Goal: Task Accomplishment & Management: Manage account settings

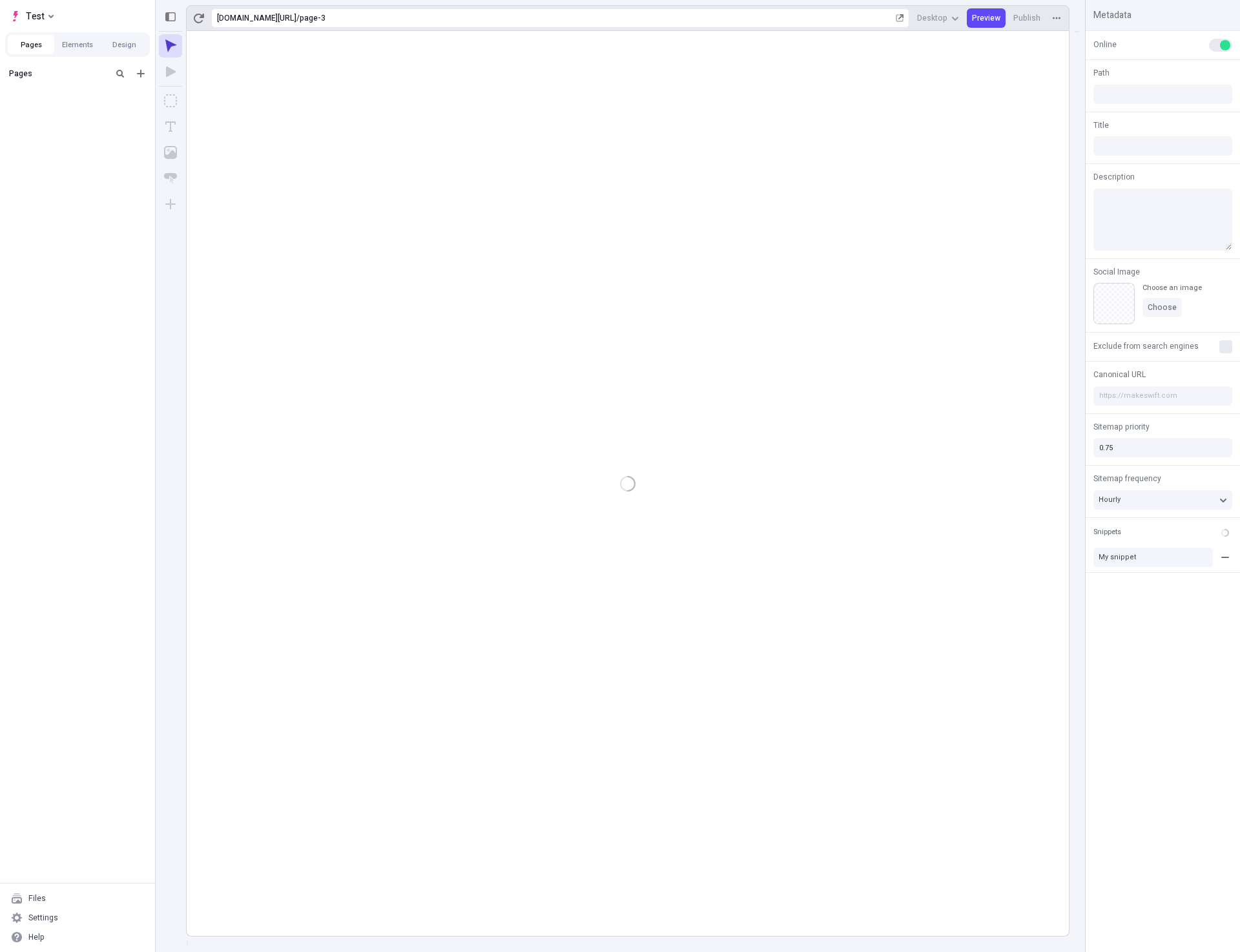
type input "/page-3"
click at [81, 113] on div "after dropped column" at bounding box center [73, 114] width 106 height 10
type input "/page-2"
click at [63, 43] on button "Elements" at bounding box center [77, 44] width 46 height 19
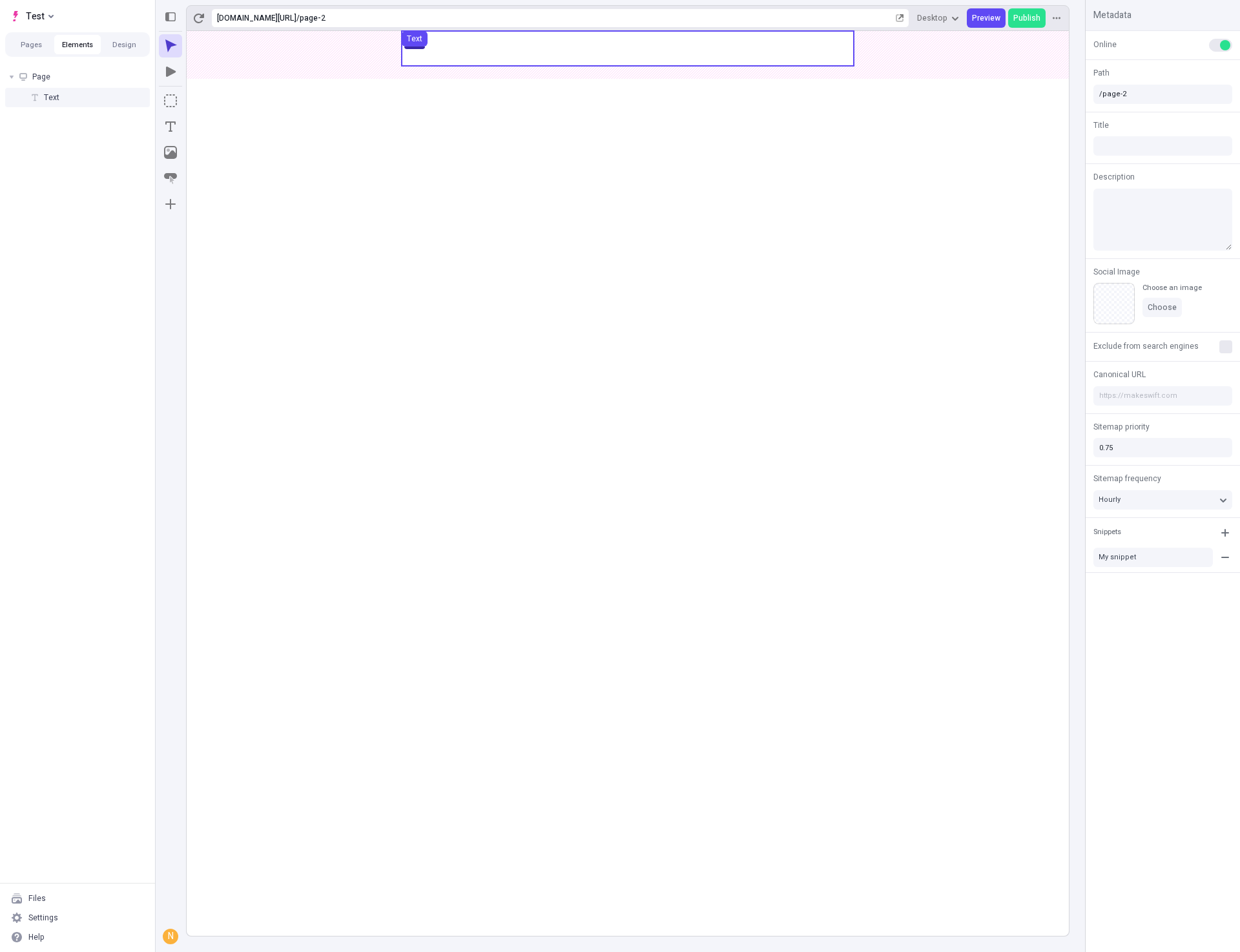
click at [62, 96] on div "Text" at bounding box center [77, 97] width 145 height 19
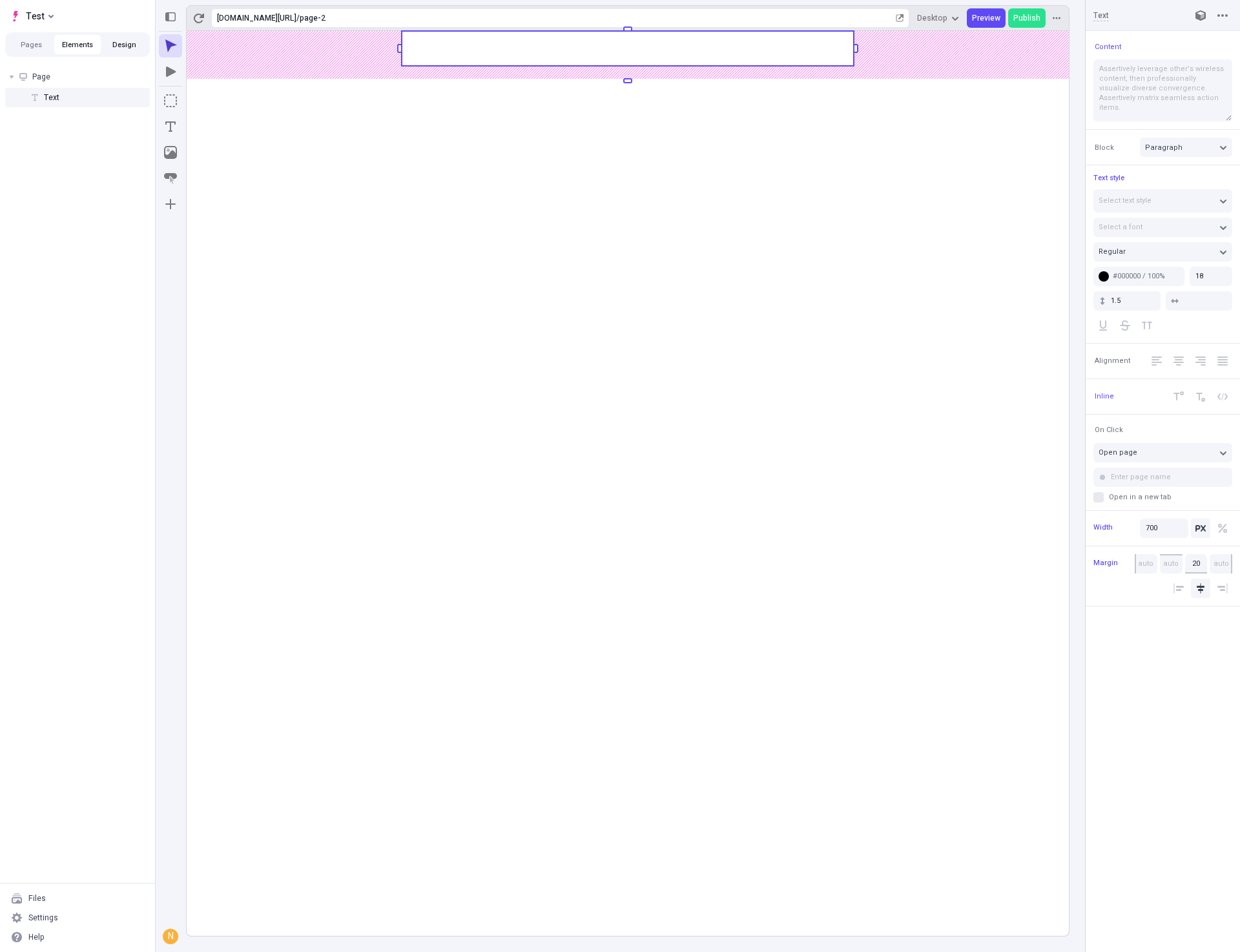
click at [120, 41] on button "Design" at bounding box center [123, 44] width 46 height 19
click at [28, 103] on div "blurple" at bounding box center [77, 94] width 155 height 19
click at [27, 96] on div "blurple" at bounding box center [83, 95] width 124 height 10
click at [32, 112] on div "pretty" at bounding box center [88, 114] width 112 height 10
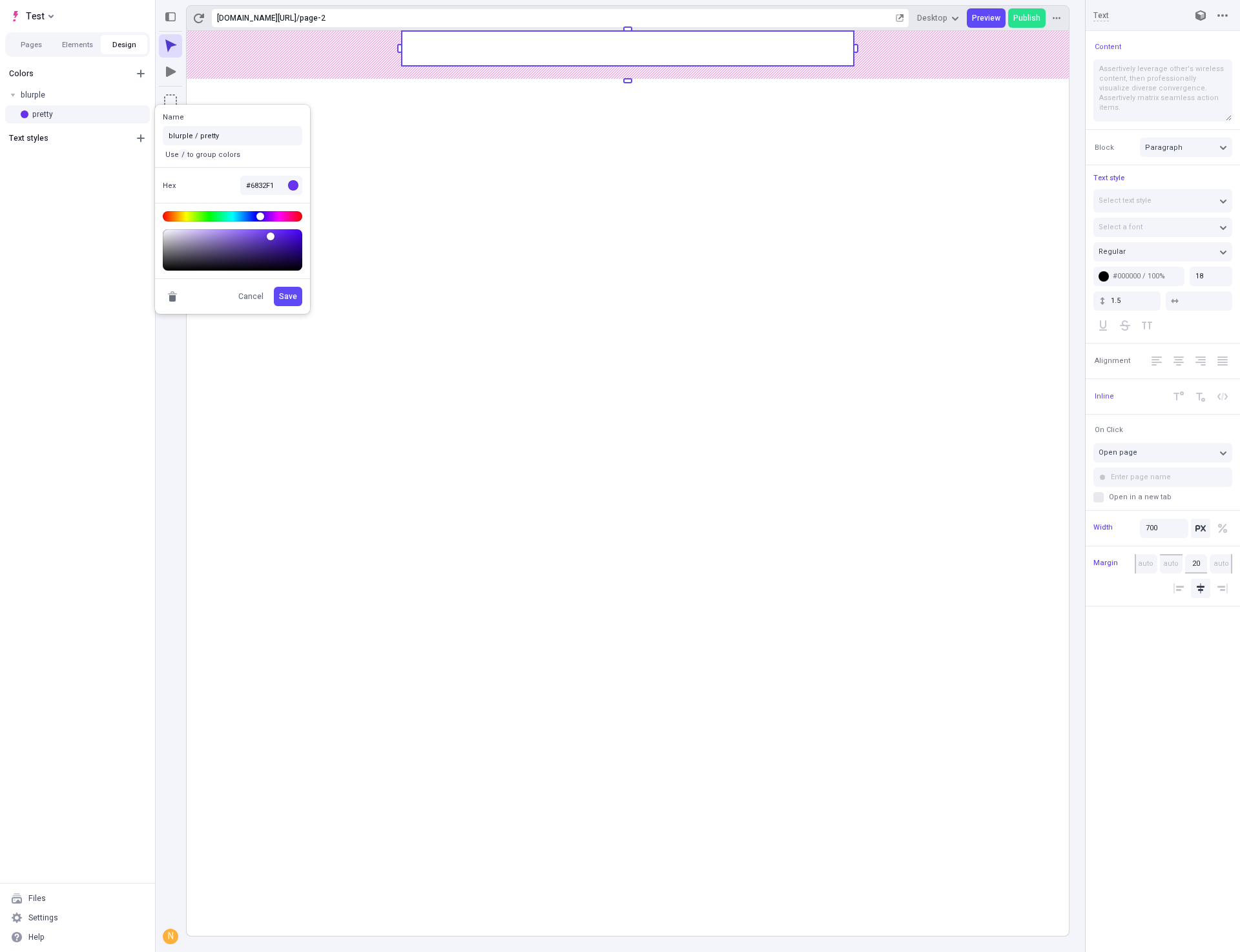
click at [732, 622] on rect at bounding box center [628, 483] width 882 height 905
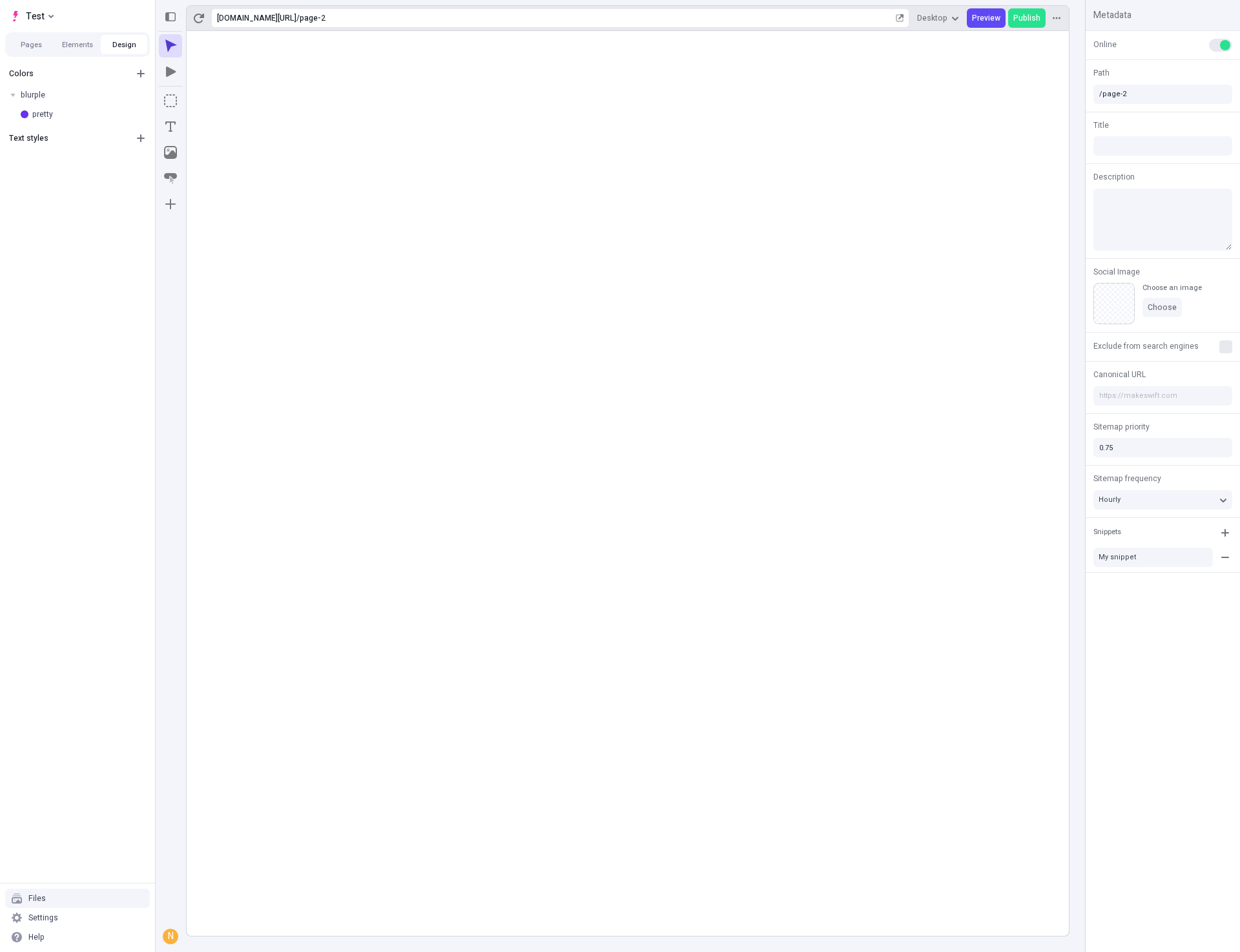
click at [51, 897] on div "Files" at bounding box center [77, 898] width 145 height 19
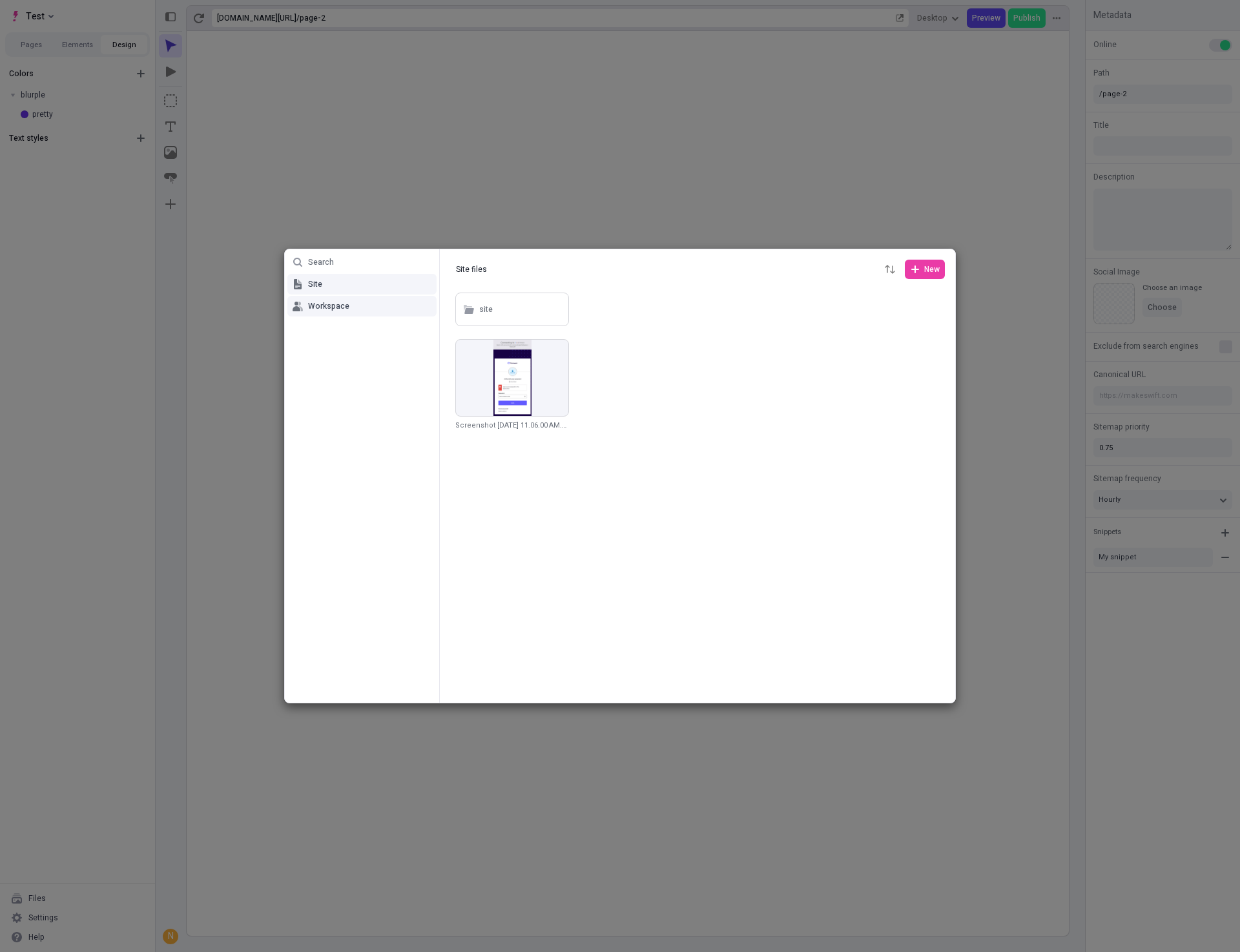
click at [319, 311] on button "Workspace" at bounding box center [362, 305] width 149 height 21
click at [448, 313] on div at bounding box center [697, 496] width 515 height 412
click at [492, 313] on div "workspace" at bounding box center [499, 310] width 40 height 19
type input "workspace"
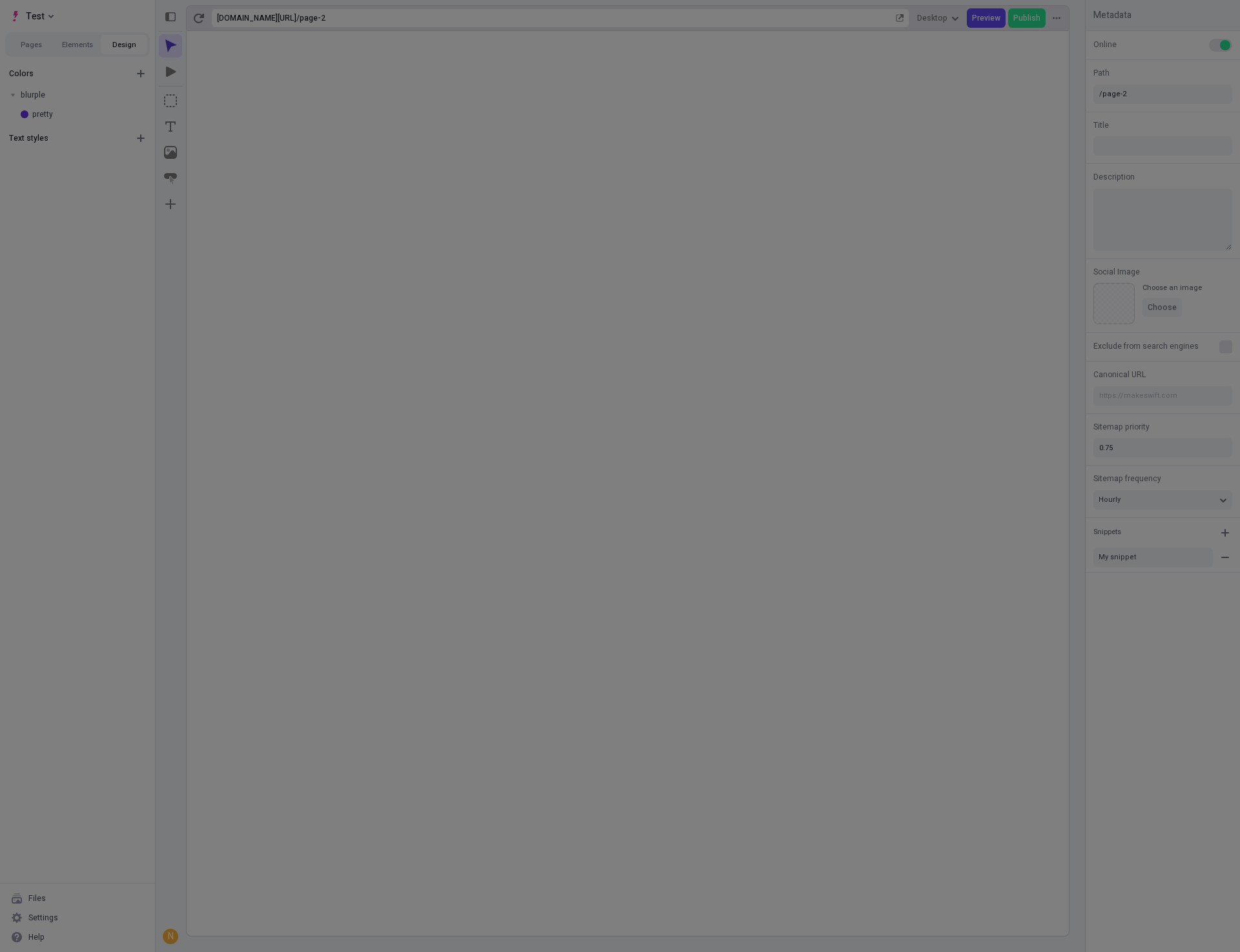
click at [1022, 482] on div "Search Site Workspace Workspace files workspace workspace New Screenshot [DATE]…" at bounding box center [620, 476] width 1240 height 952
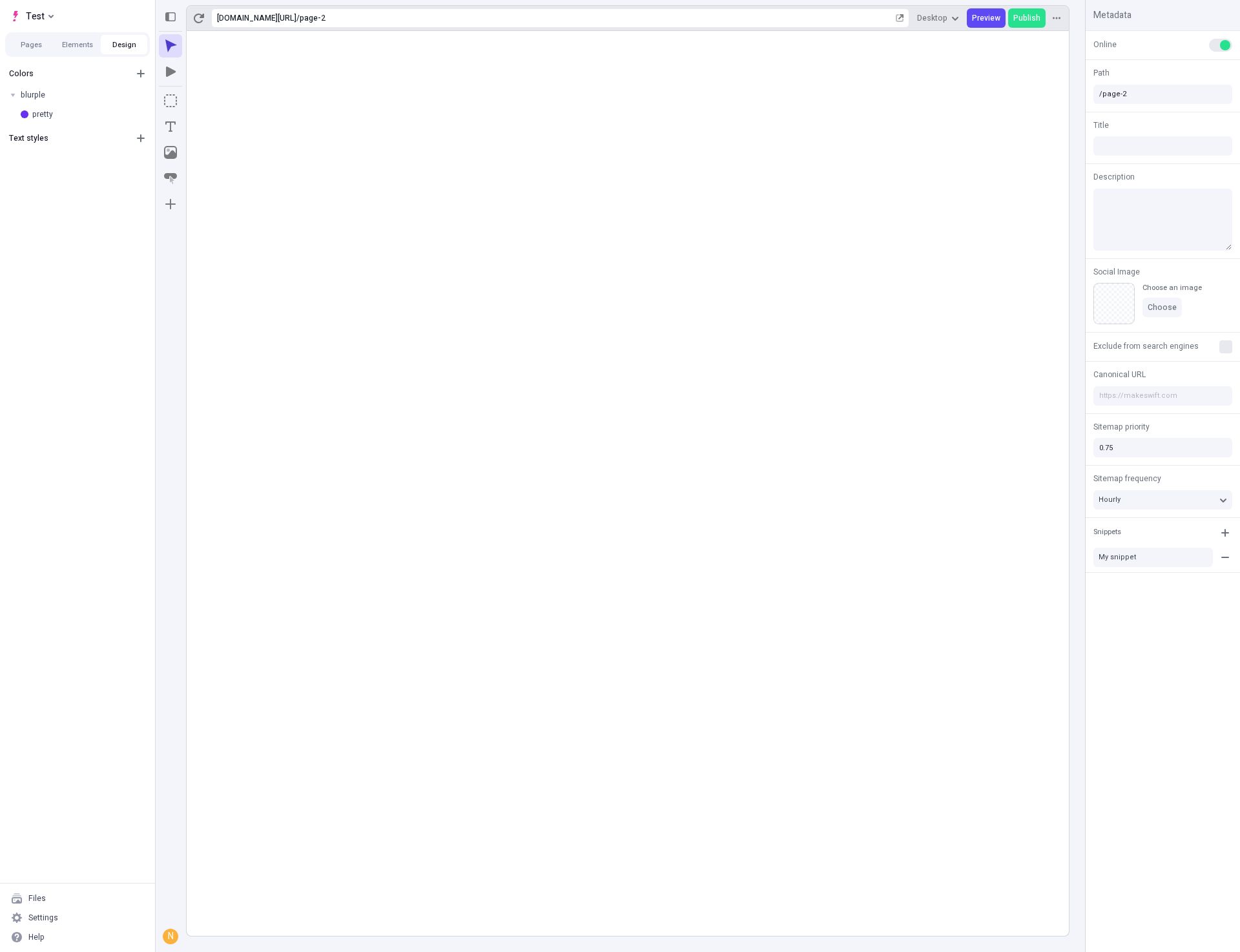
click at [19, 56] on div "Pages Elements Design" at bounding box center [77, 44] width 145 height 24
click at [24, 51] on button "Pages" at bounding box center [31, 44] width 46 height 19
click at [141, 77] on icon "Add new" at bounding box center [141, 74] width 8 height 8
click at [195, 83] on span "Blank page" at bounding box center [217, 81] width 80 height 10
type input "/page-4"
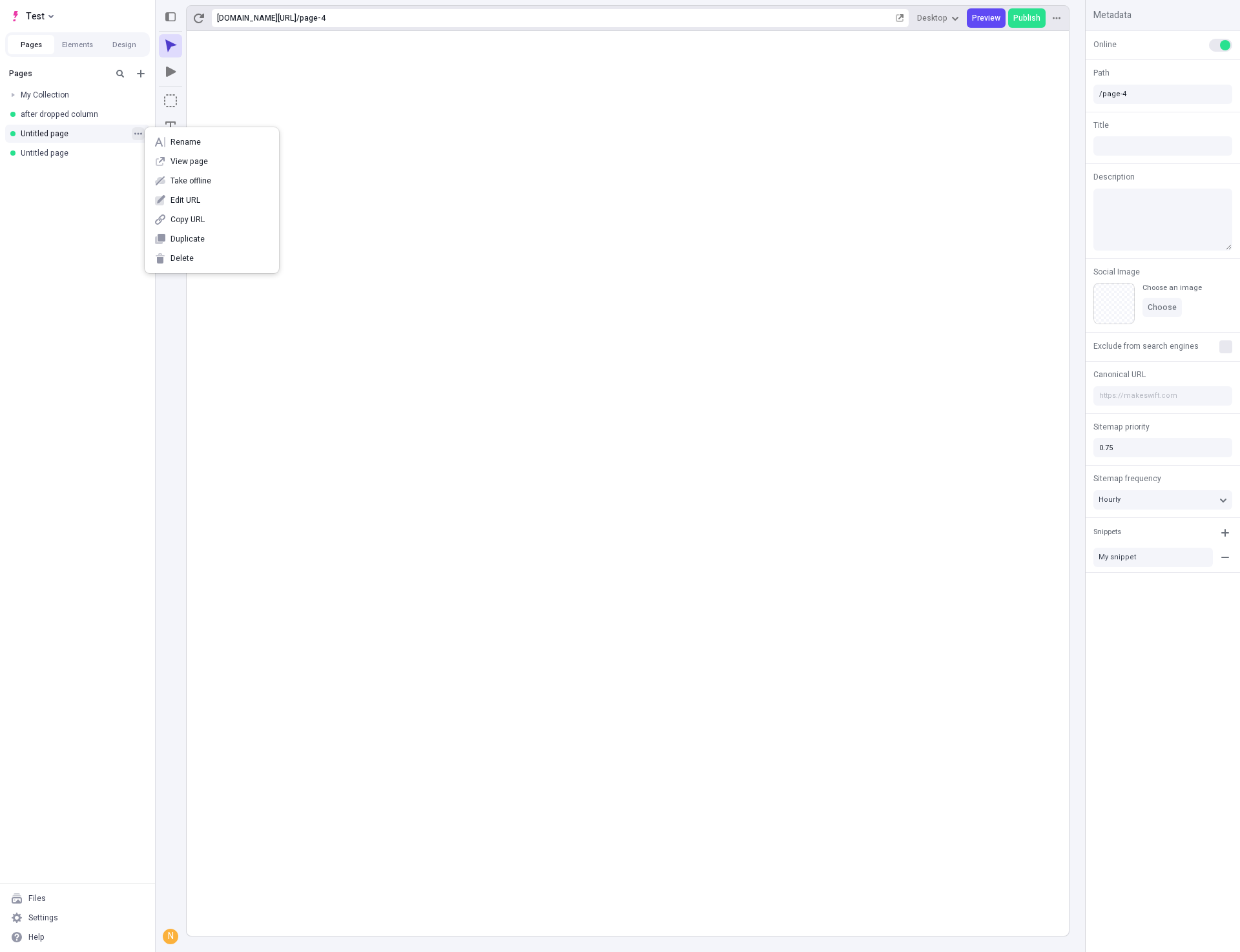
click at [137, 132] on icon "button" at bounding box center [138, 133] width 8 height 8
click at [187, 258] on span "Delete" at bounding box center [220, 258] width 98 height 10
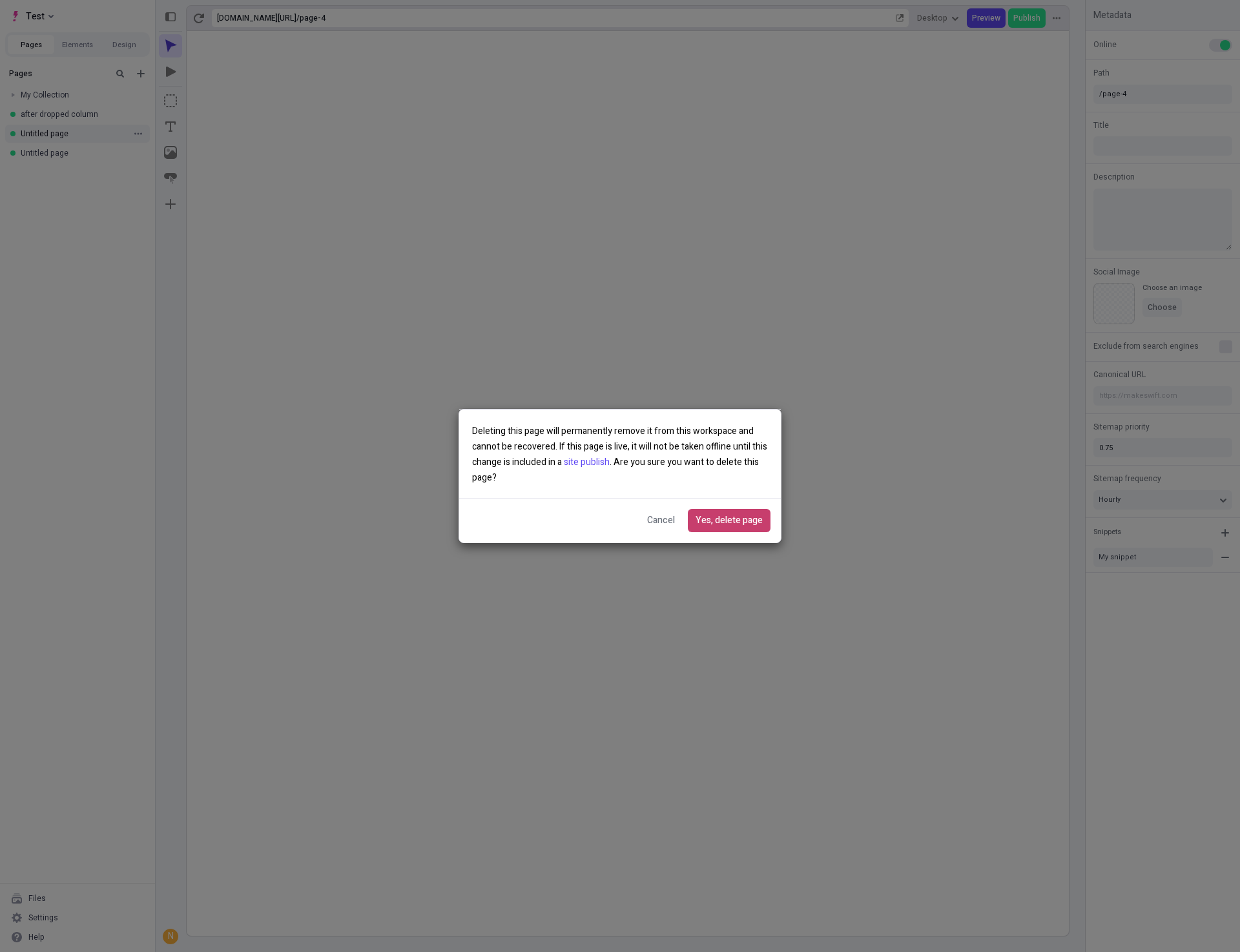
click at [754, 522] on span "Yes, delete page" at bounding box center [729, 520] width 67 height 14
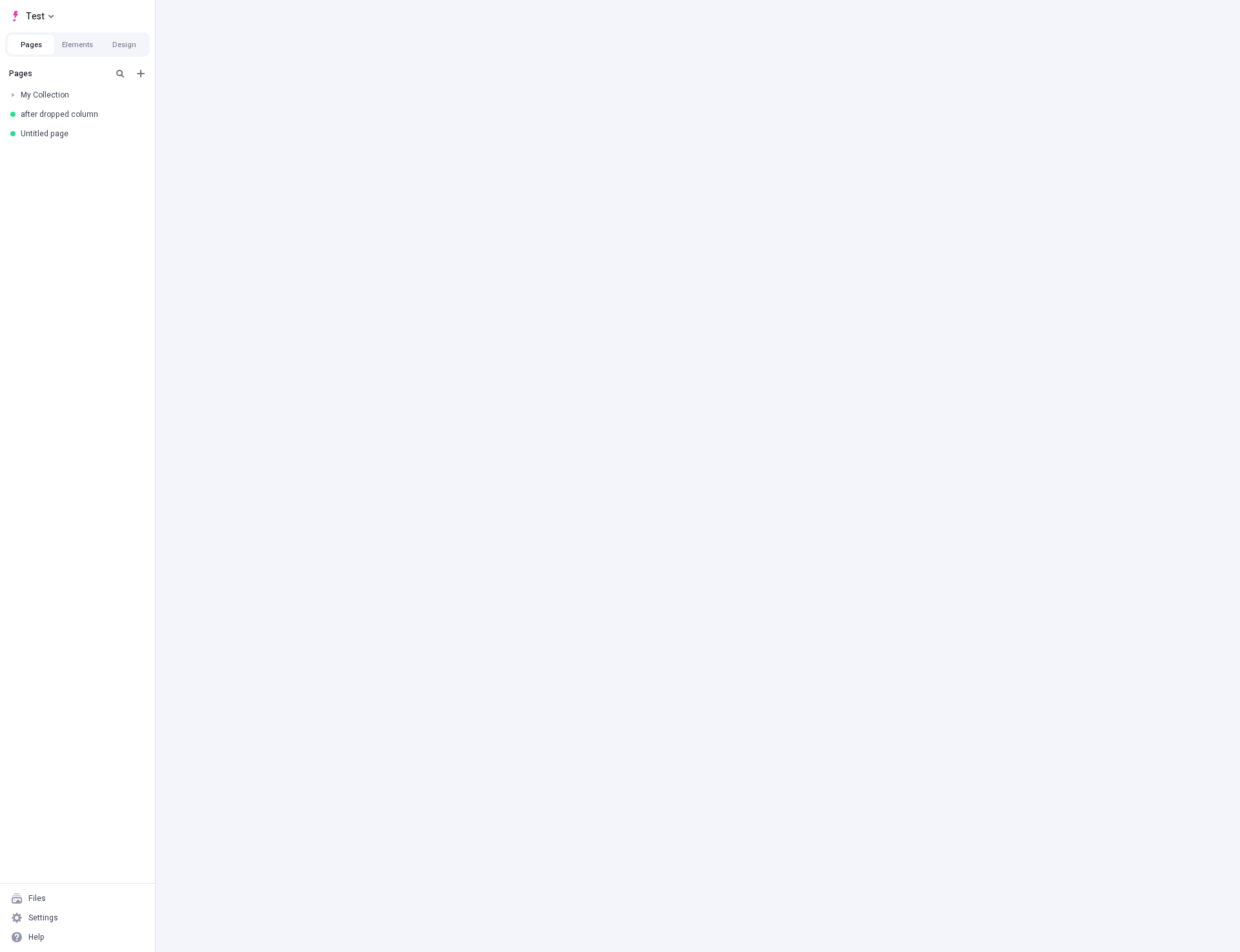
click at [387, 424] on div "Test Pages Elements Design Pages My Collection after dropped column Untitled pa…" at bounding box center [620, 476] width 1240 height 952
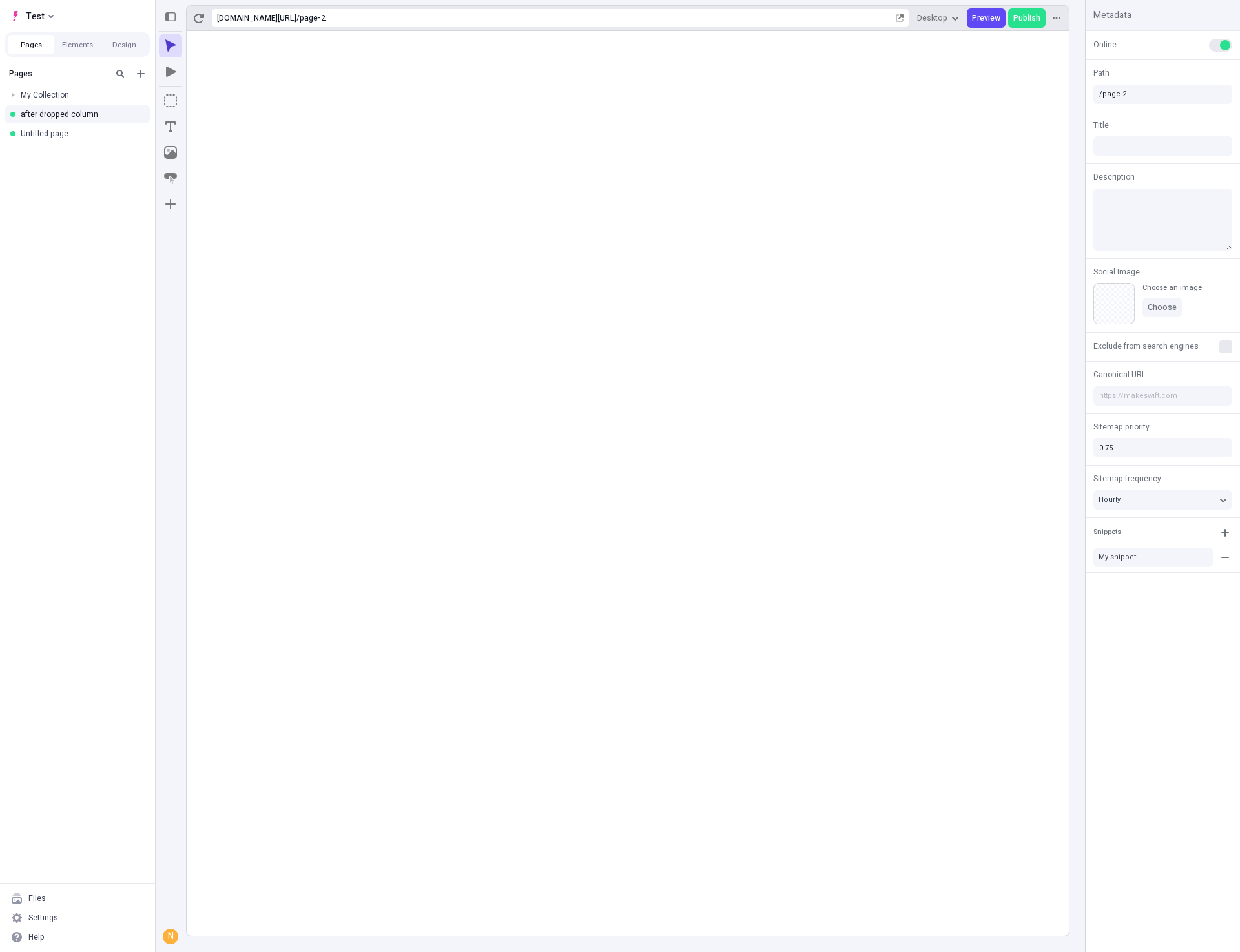
click at [662, 554] on rect at bounding box center [628, 483] width 882 height 905
click at [865, 527] on rect at bounding box center [628, 483] width 882 height 905
type input "/page-2"
click at [903, 17] on icon "button" at bounding box center [900, 16] width 5 height 5
click at [863, 238] on rect at bounding box center [628, 483] width 882 height 905
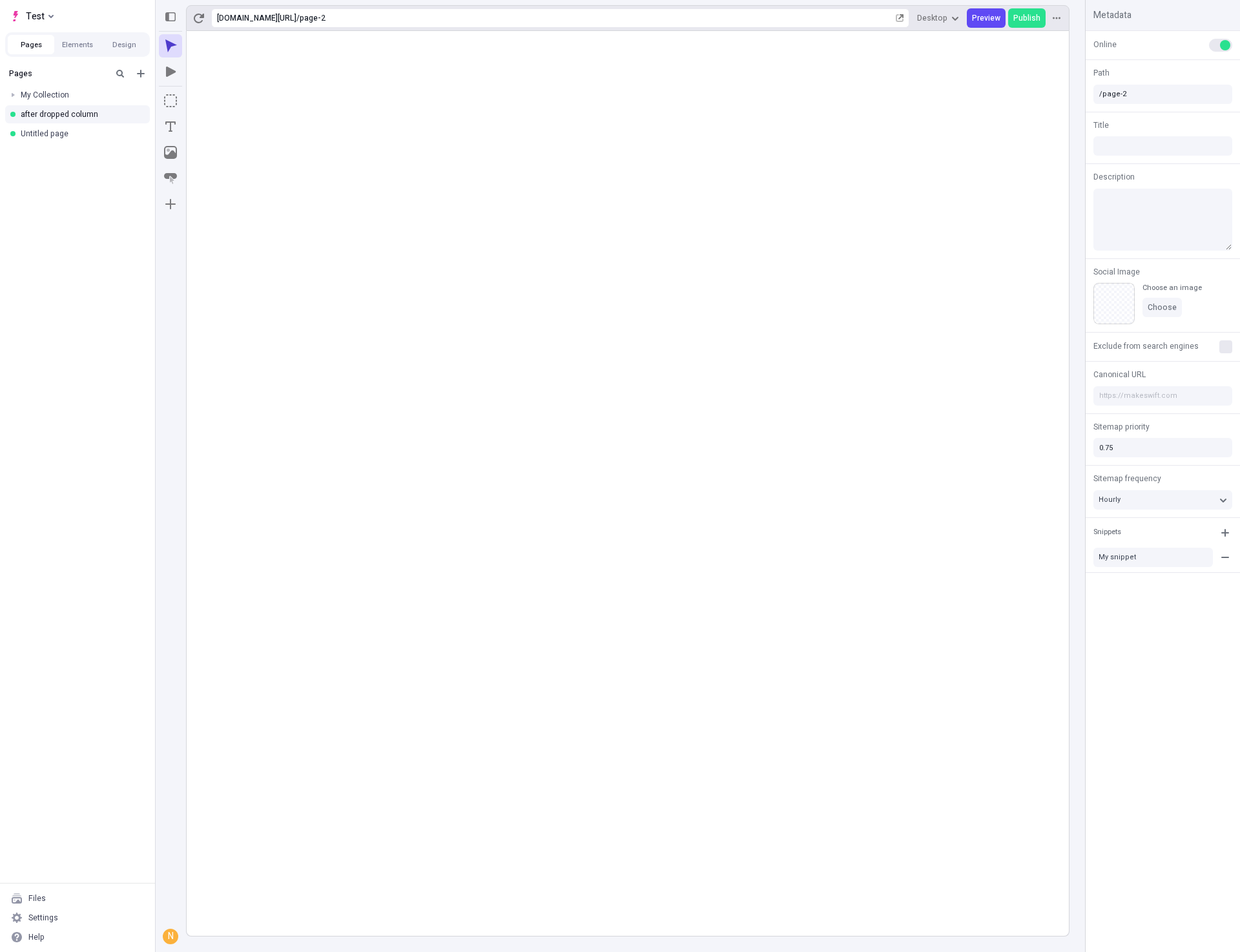
click at [459, 577] on rect at bounding box center [628, 483] width 882 height 905
click at [591, 557] on rect at bounding box center [628, 483] width 882 height 905
